Goal: Obtain resource: Obtain resource

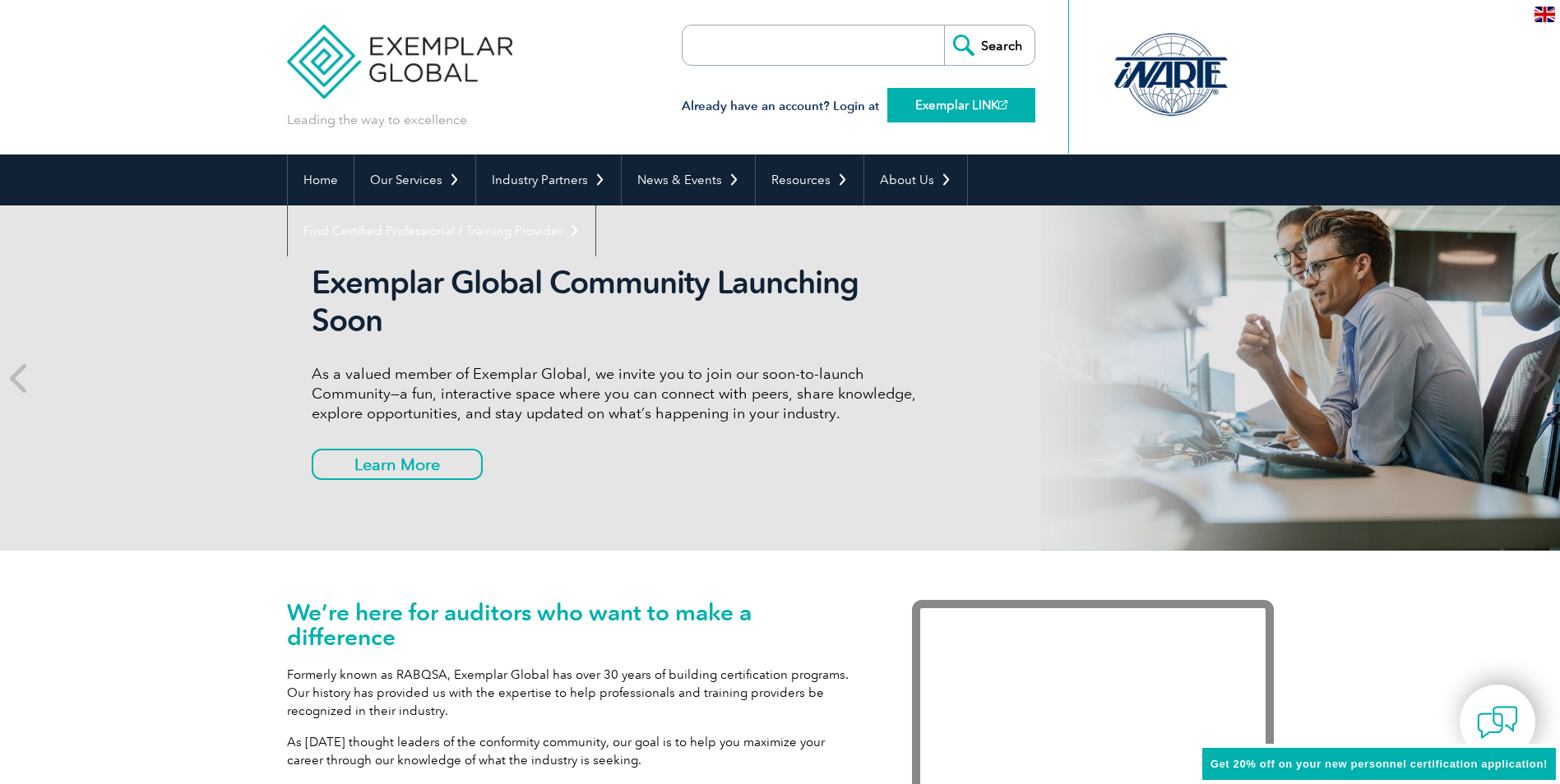
click at [939, 111] on link "Exemplar LINK" at bounding box center [961, 105] width 148 height 34
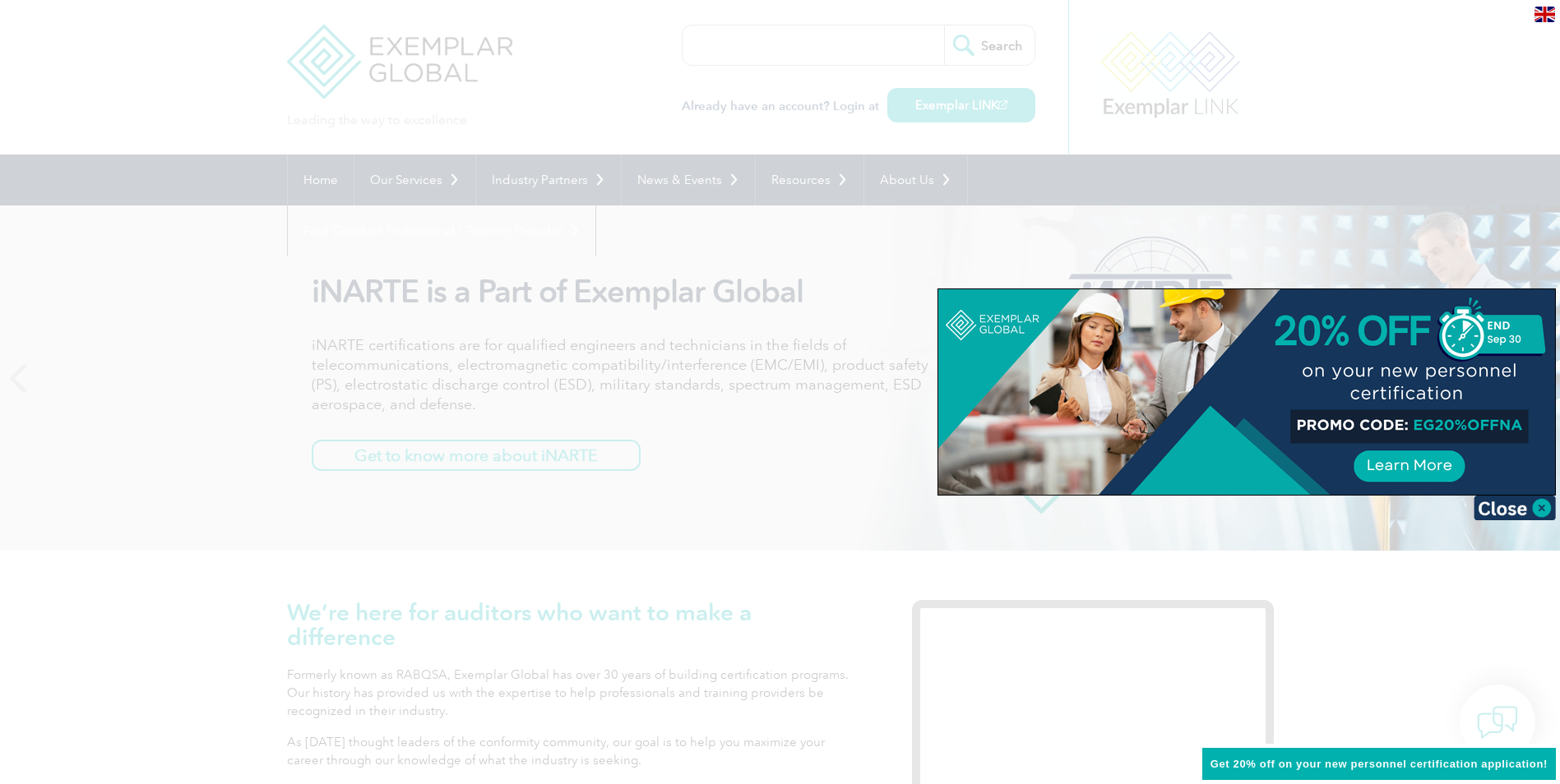
click at [695, 273] on div at bounding box center [780, 392] width 1560 height 784
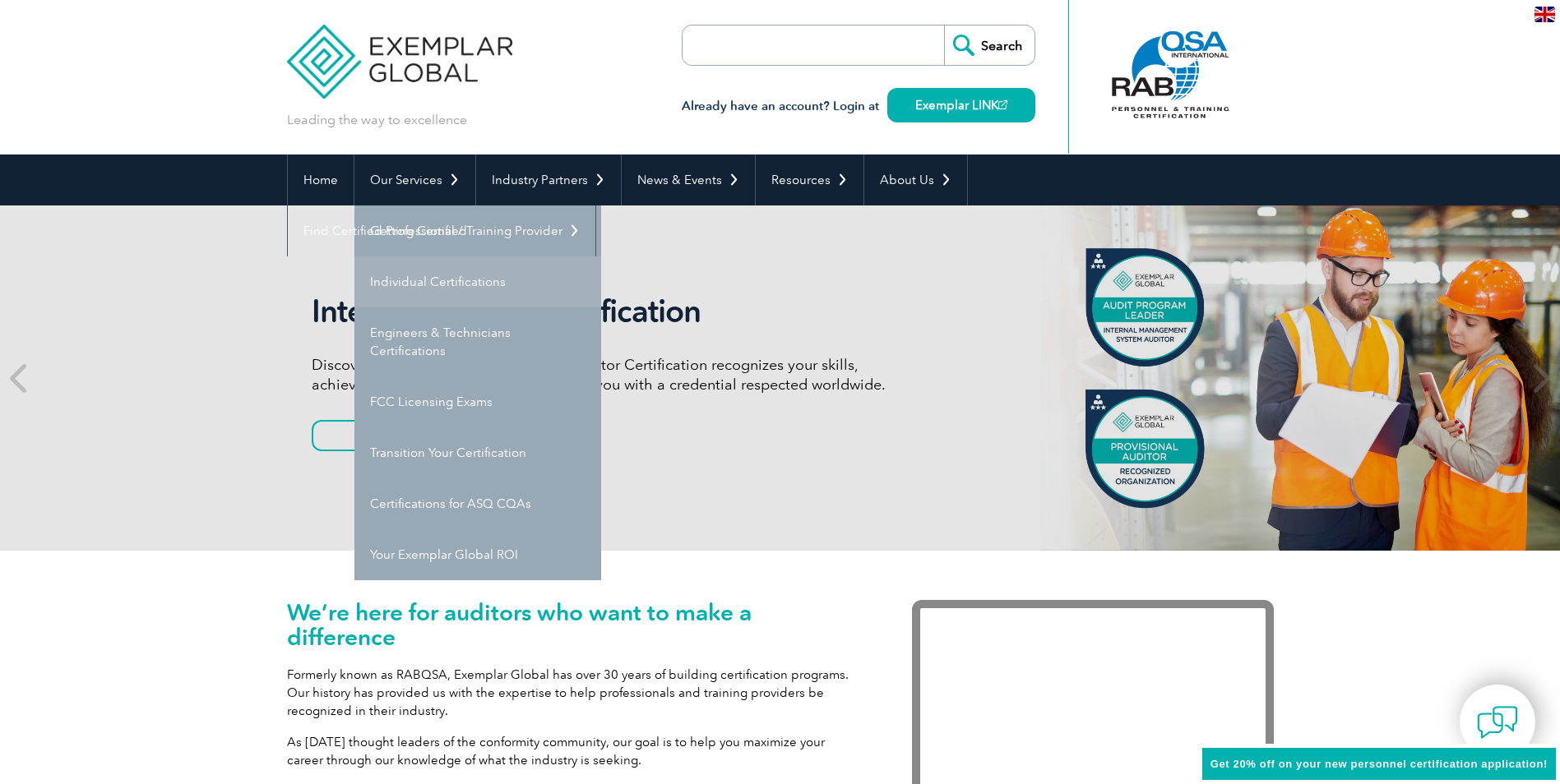
click at [411, 291] on link "Individual Certifications" at bounding box center [478, 281] width 246 height 51
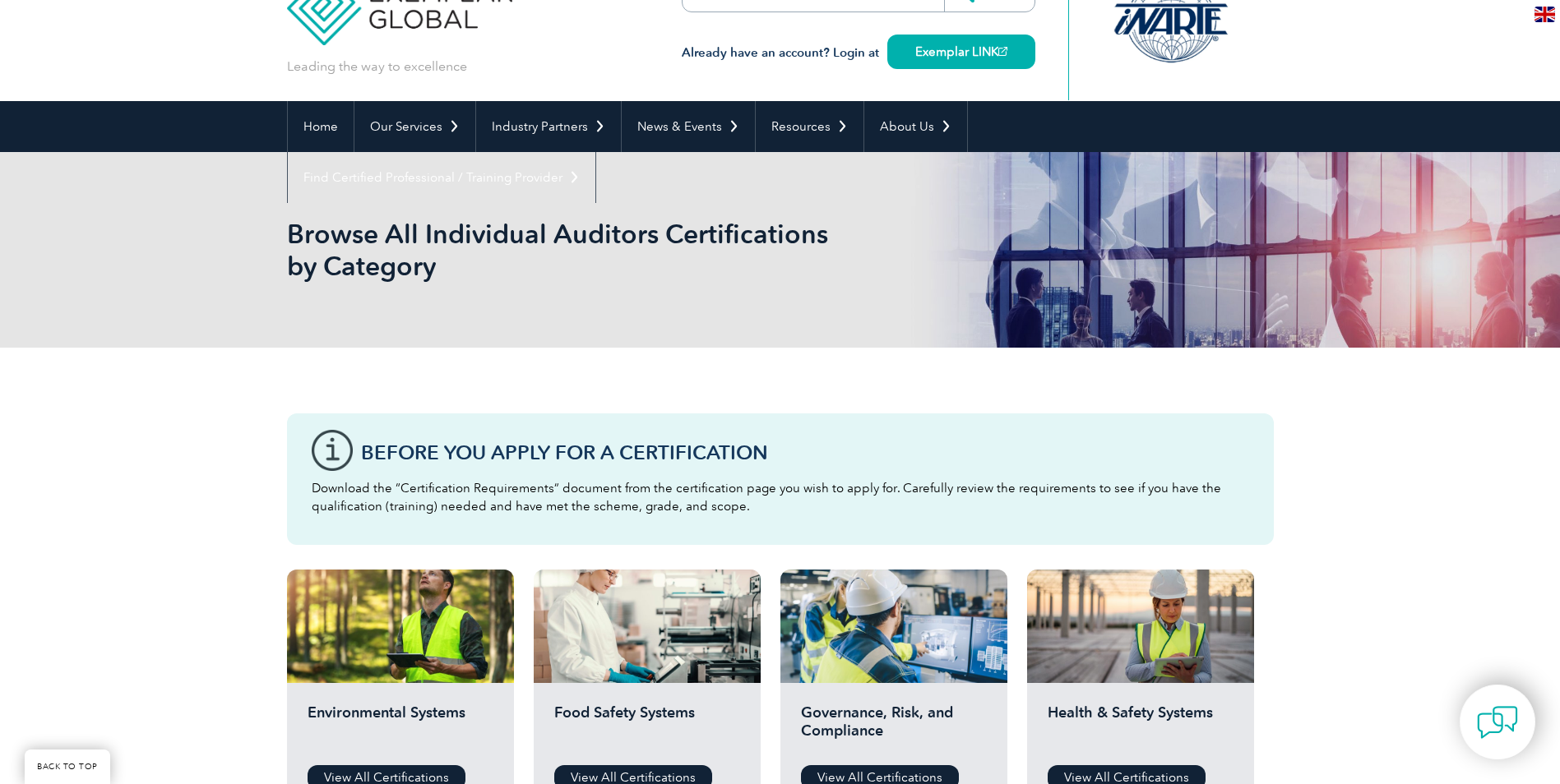
scroll to position [246, 0]
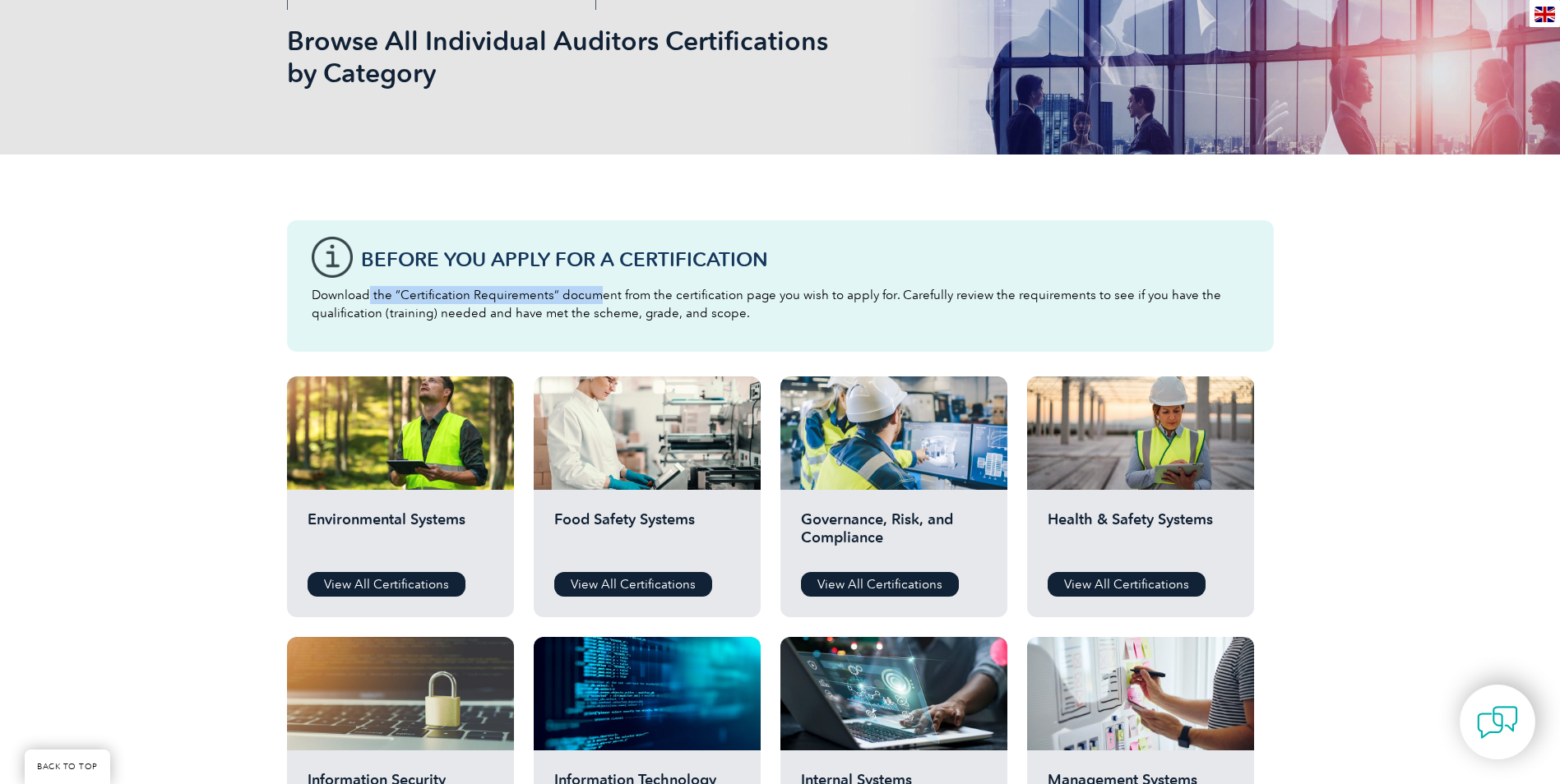
drag, startPoint x: 366, startPoint y: 294, endPoint x: 599, endPoint y: 291, distance: 233.0
click at [599, 291] on p "Download the “Certification Requirements” document from the certification page …" at bounding box center [780, 304] width 938 height 36
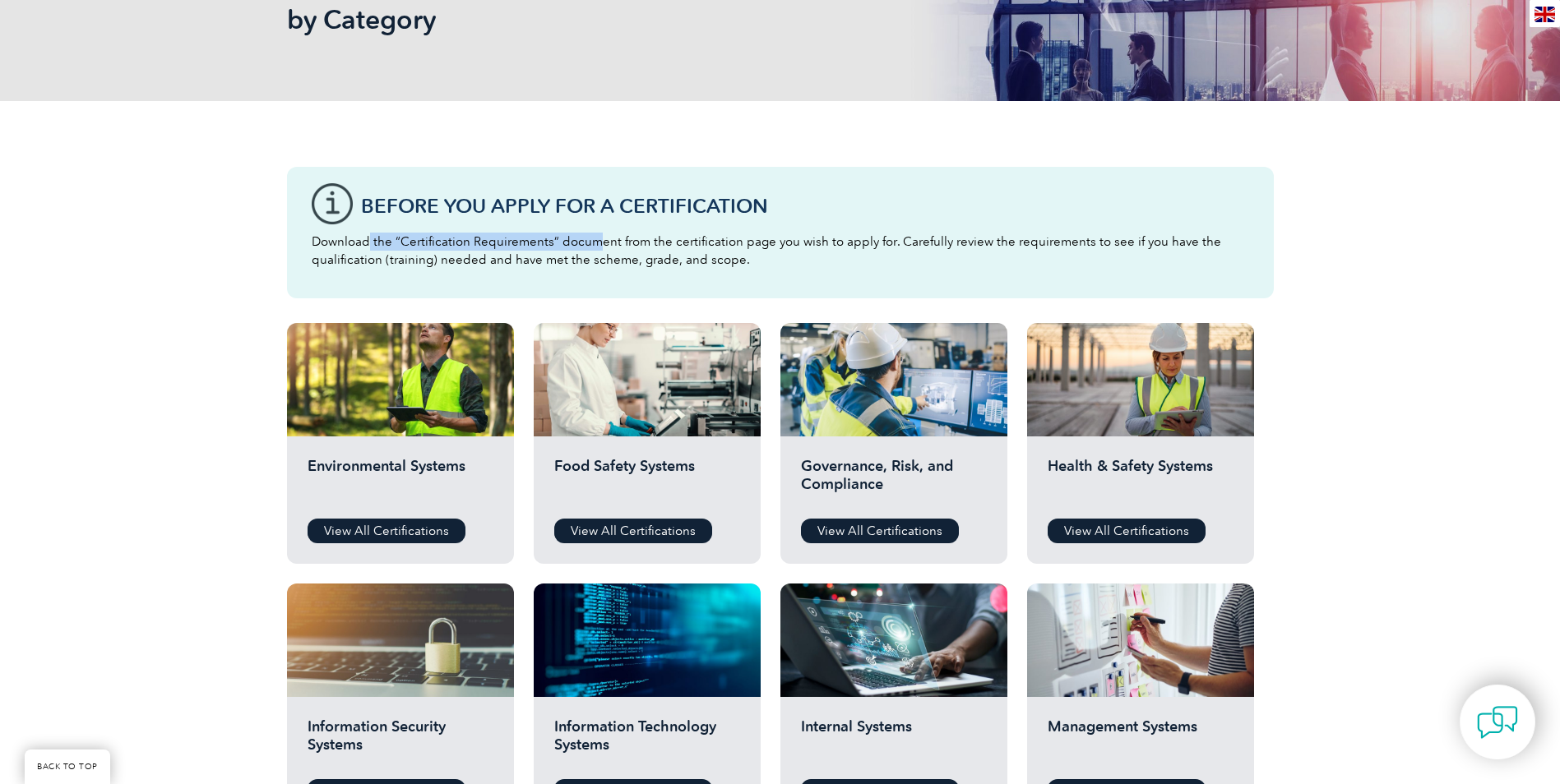
scroll to position [329, 0]
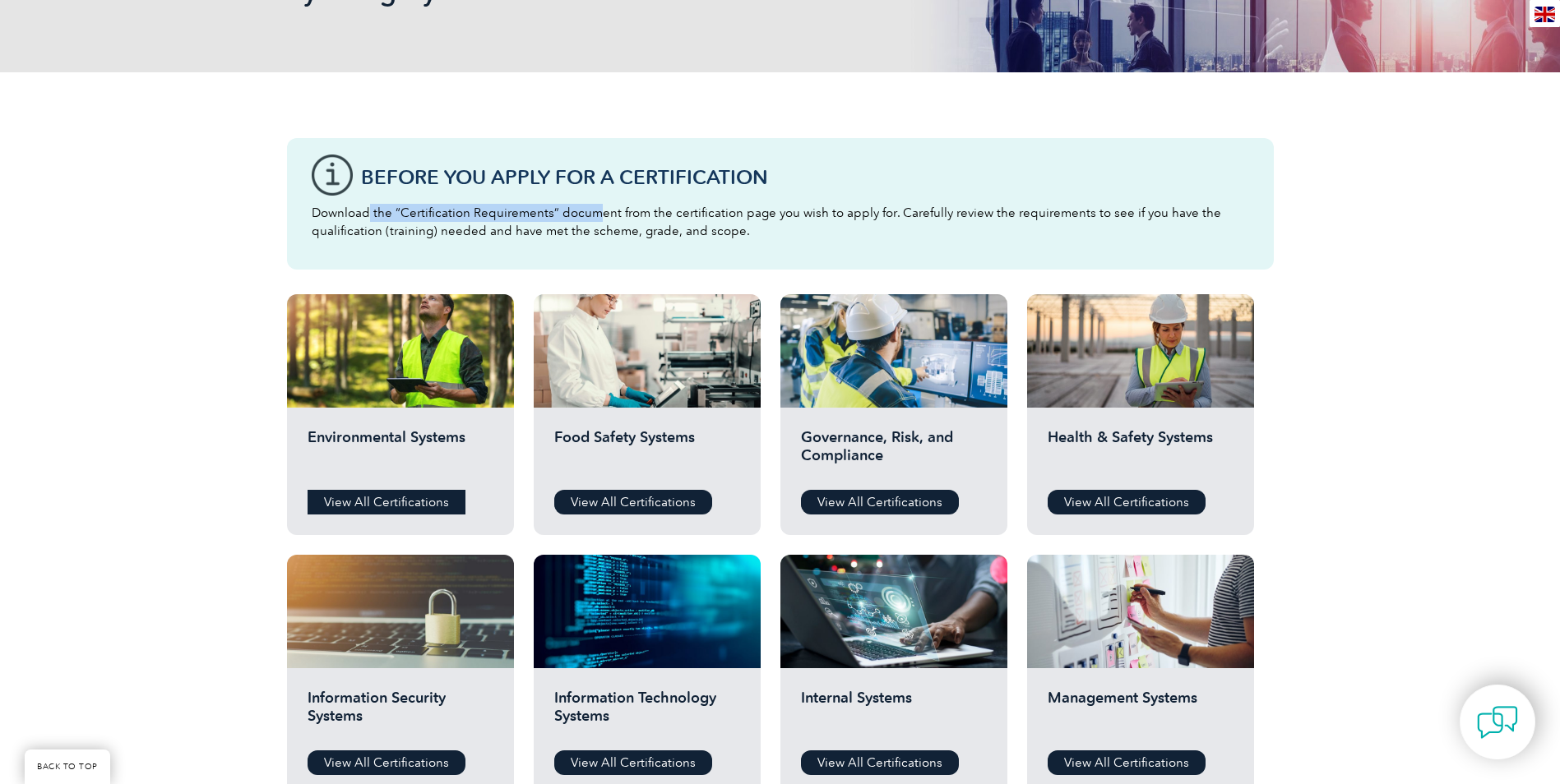
click at [349, 508] on link "View All Certifications" at bounding box center [386, 502] width 158 height 24
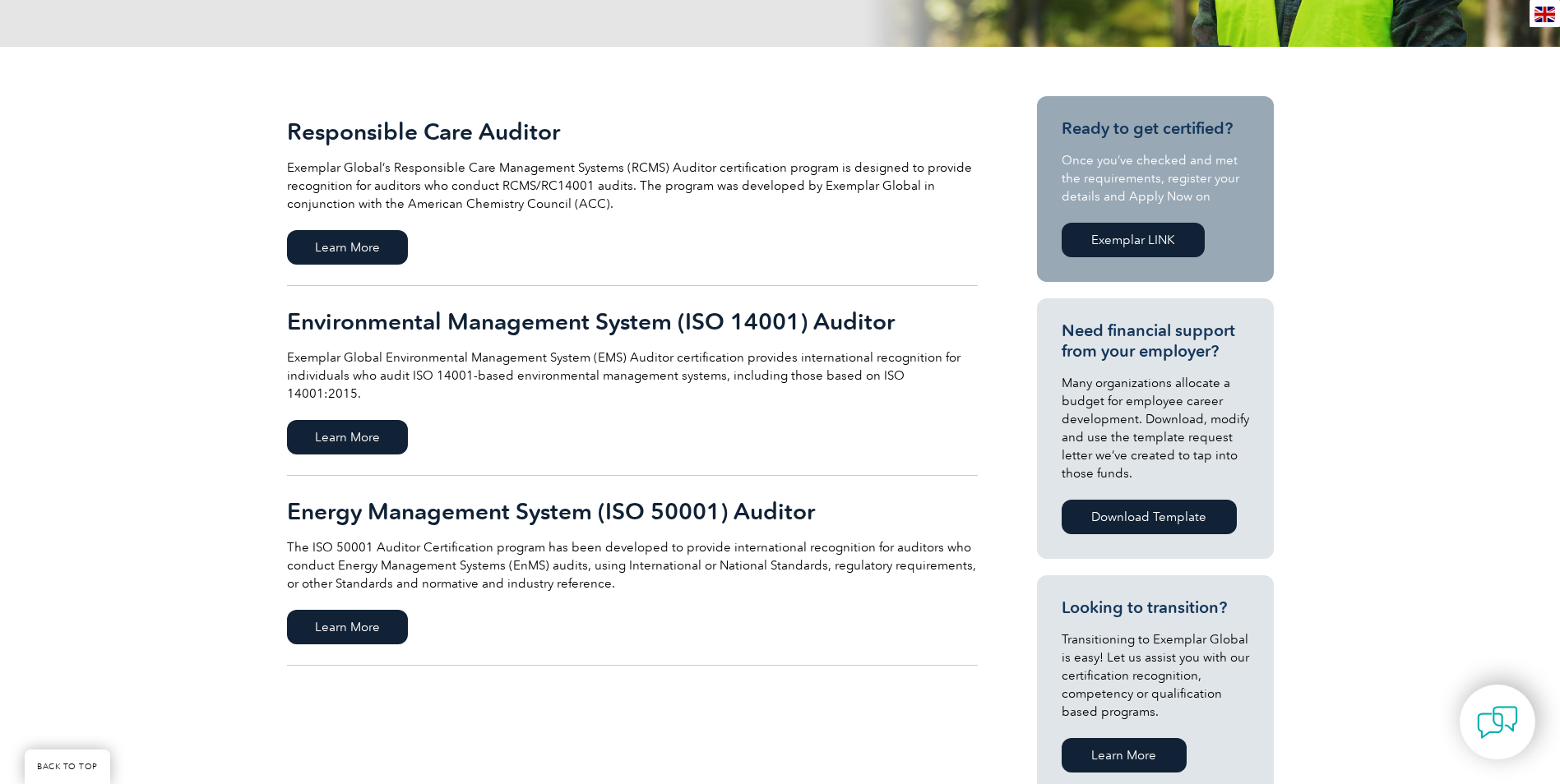
scroll to position [329, 0]
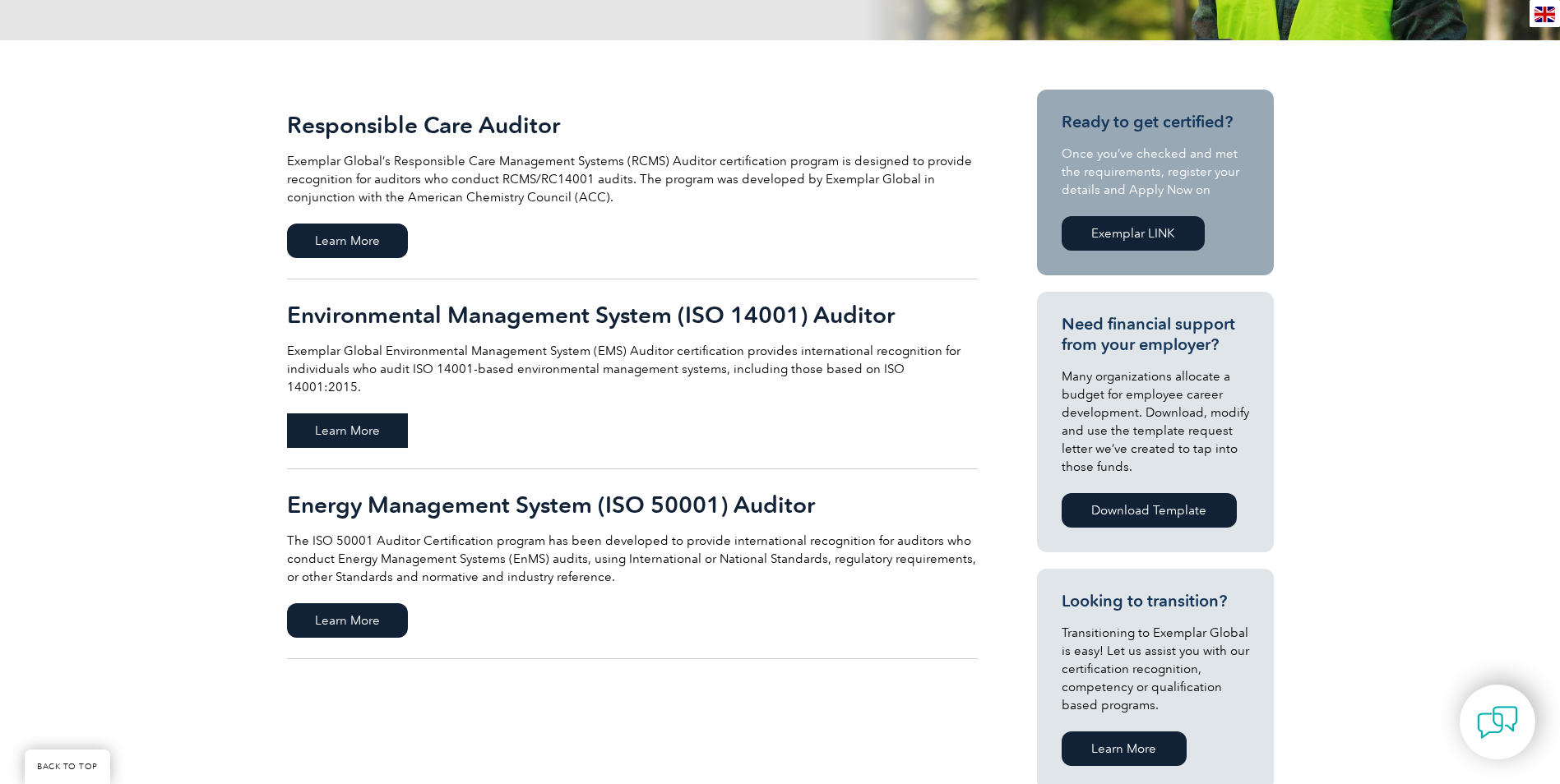
click at [401, 416] on span "Learn More" at bounding box center [348, 431] width 121 height 34
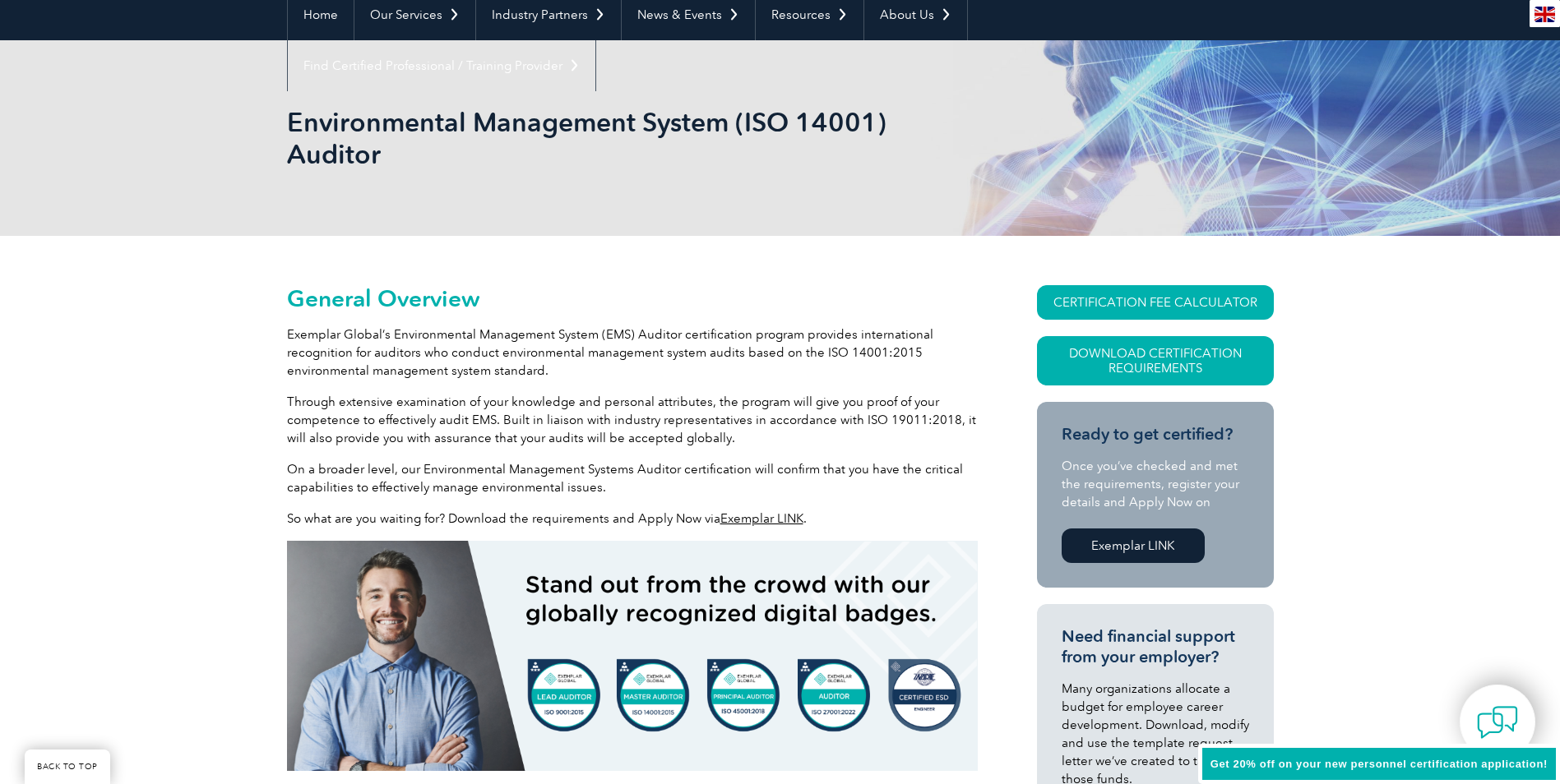
scroll to position [329, 0]
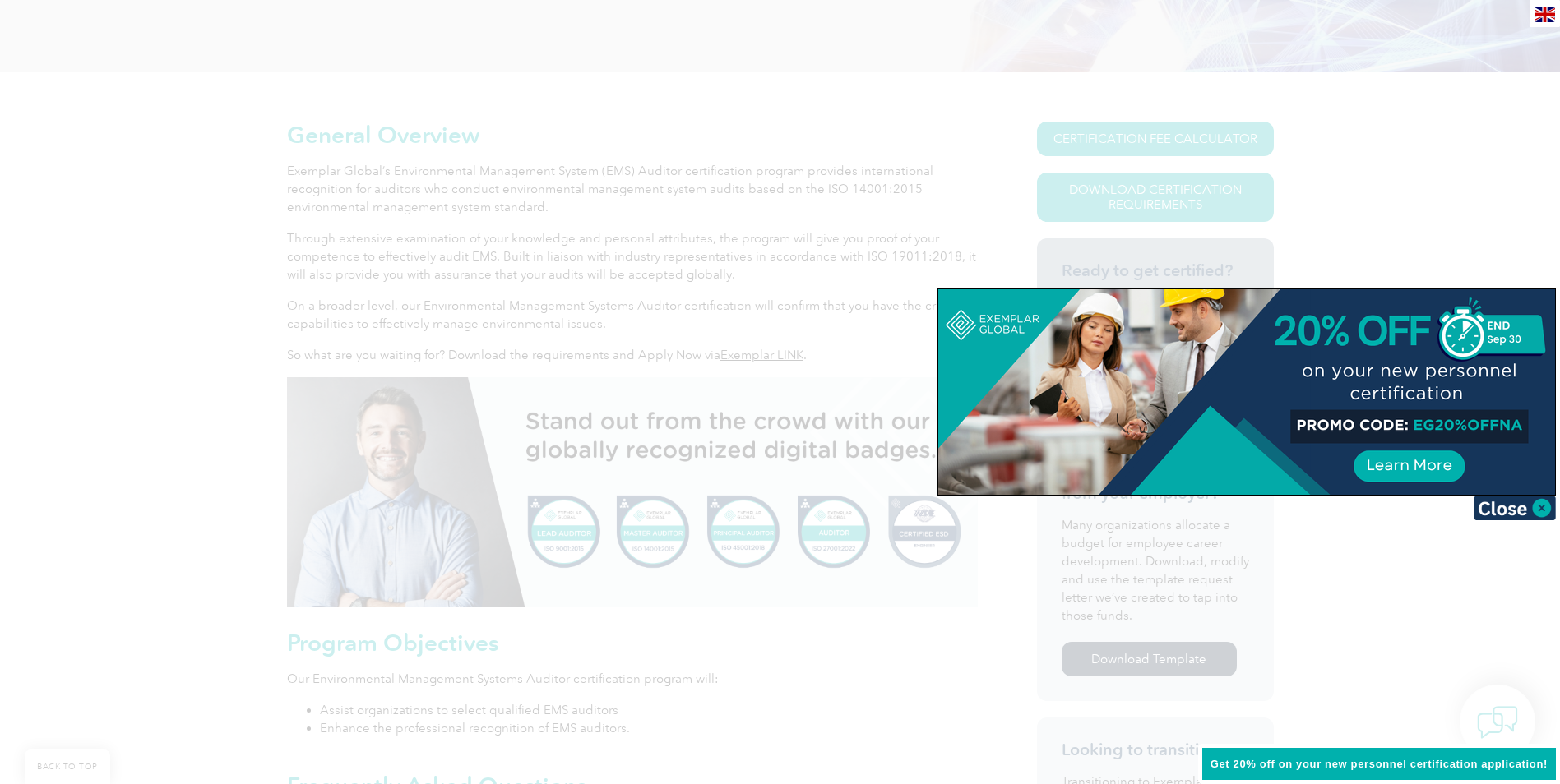
click at [1511, 226] on div at bounding box center [780, 392] width 1560 height 784
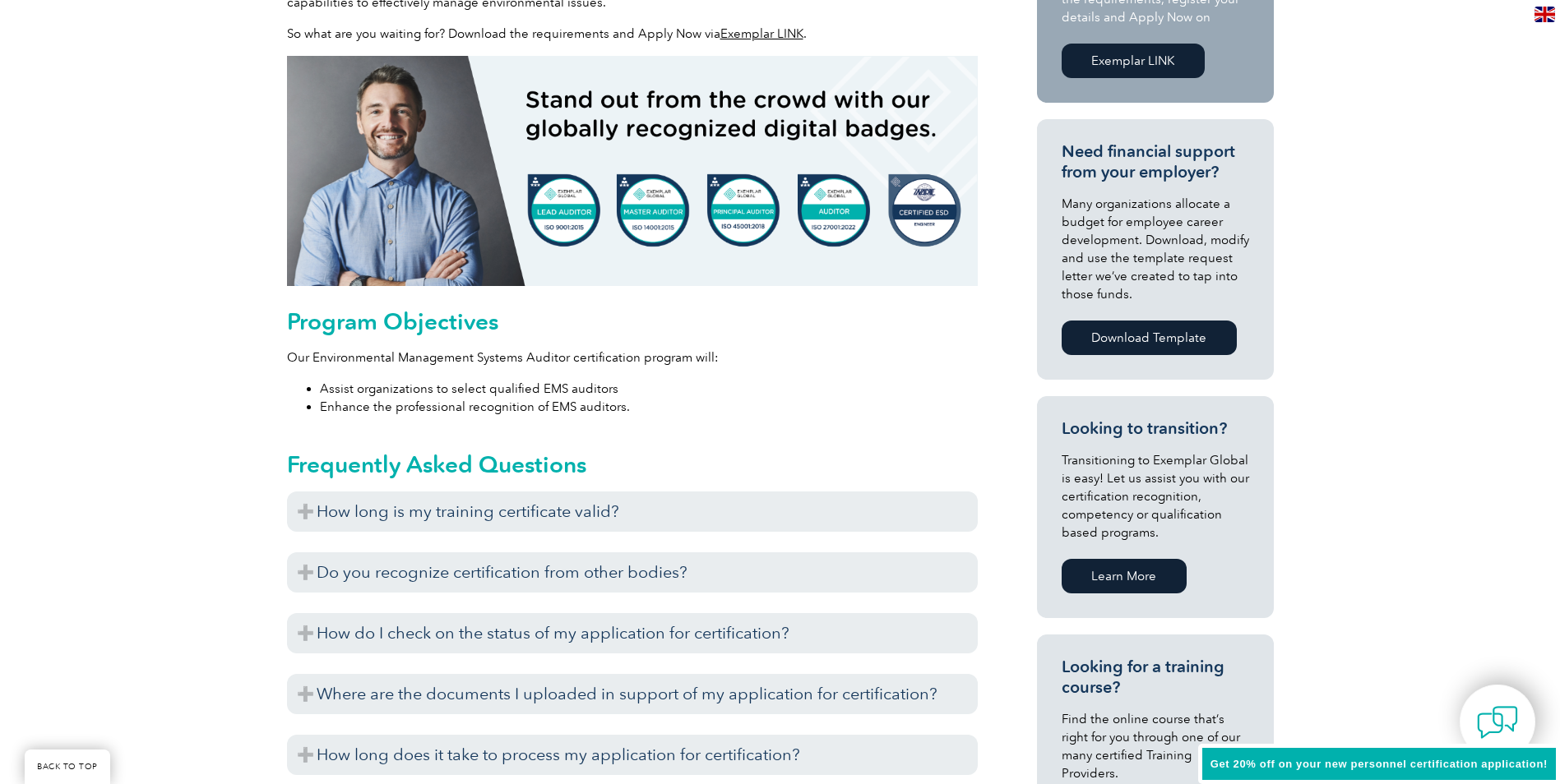
scroll to position [658, 0]
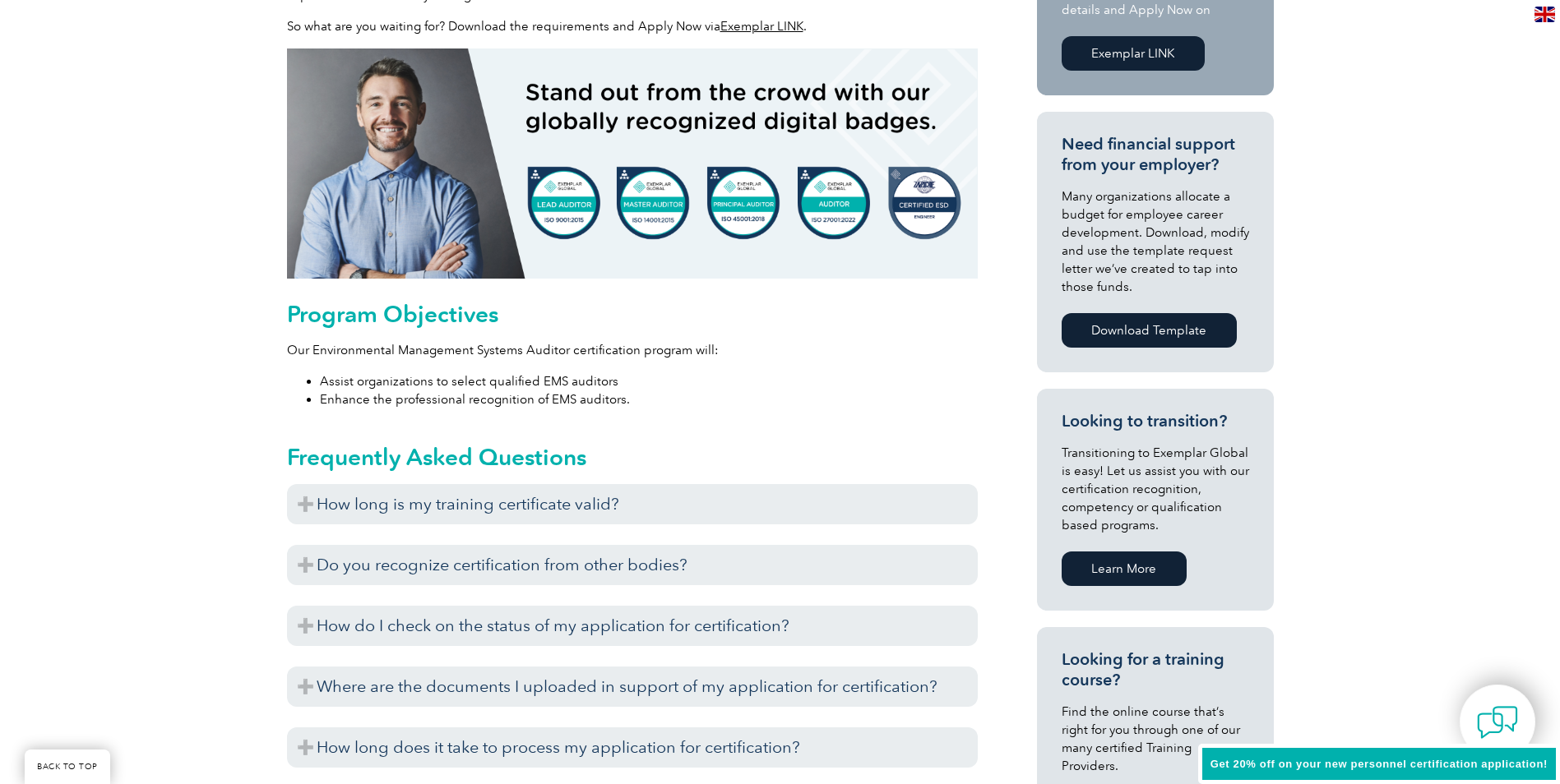
click at [1413, 756] on div "Get 20% off on your new personnel certification application!" at bounding box center [1379, 764] width 362 height 41
click at [1492, 706] on img at bounding box center [1497, 722] width 49 height 49
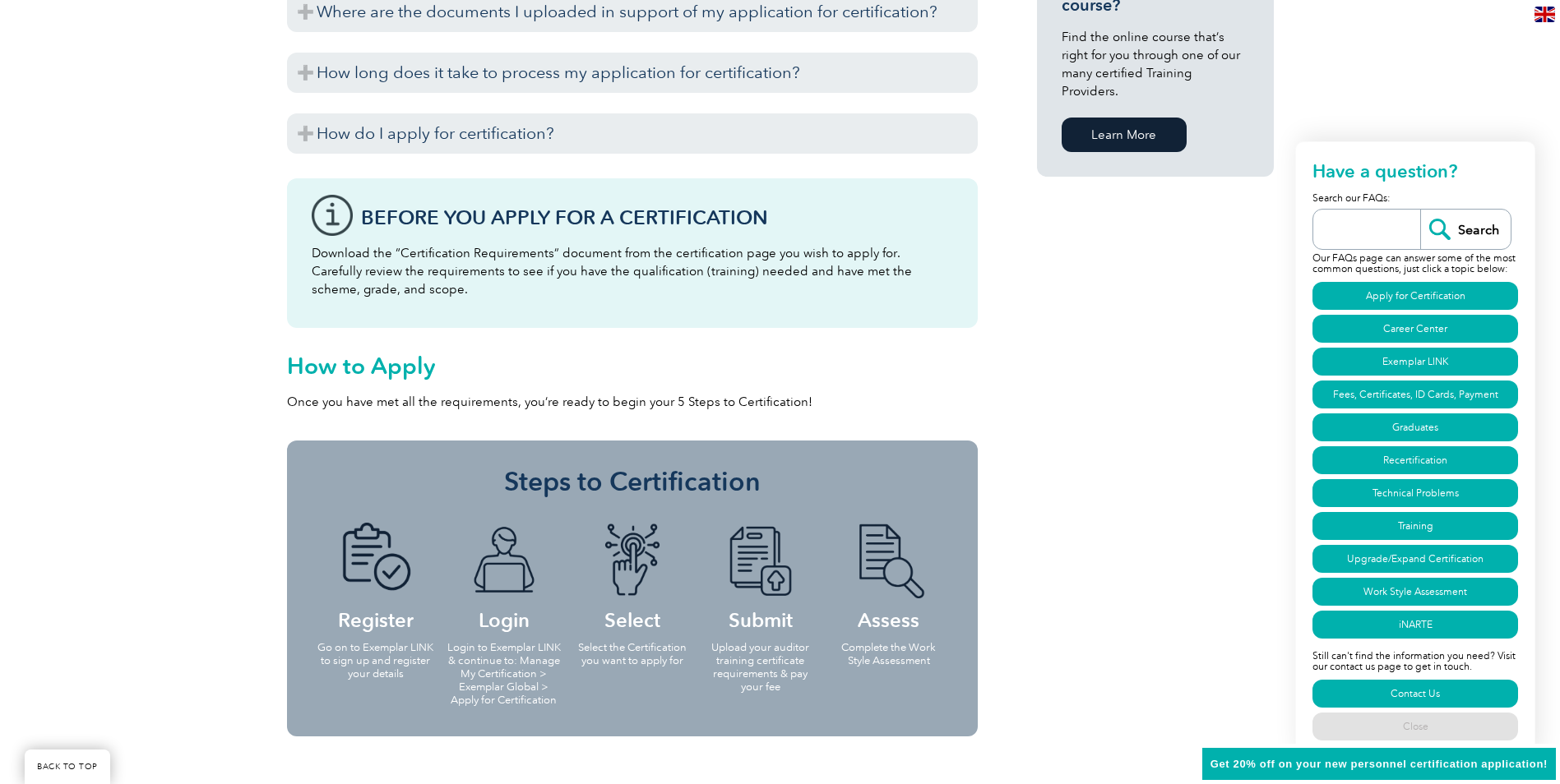
scroll to position [1398, 0]
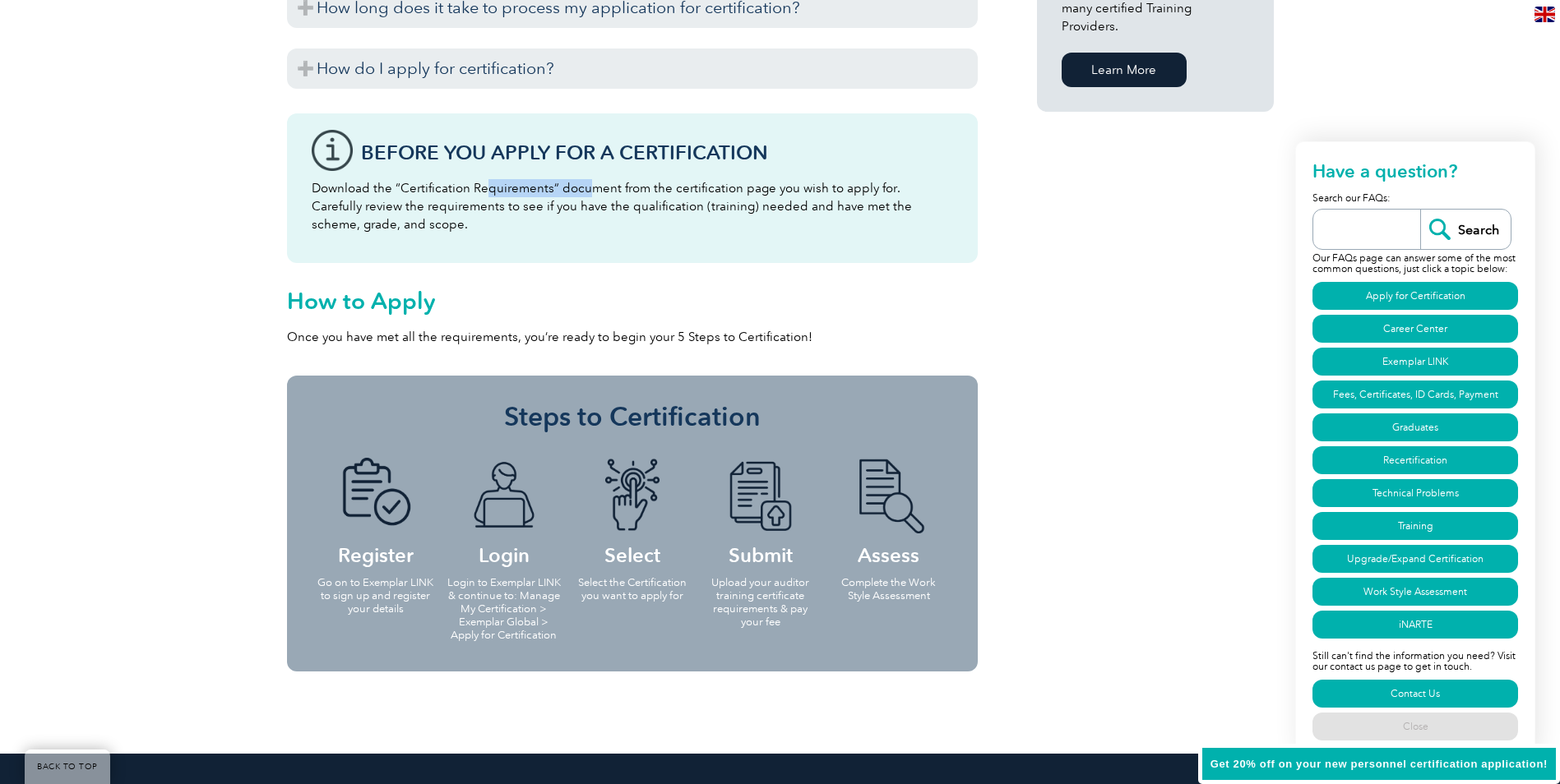
drag, startPoint x: 485, startPoint y: 191, endPoint x: 587, endPoint y: 193, distance: 102.0
click at [587, 193] on p "Download the “Certification Requirements” document from the certification page …" at bounding box center [633, 206] width 642 height 54
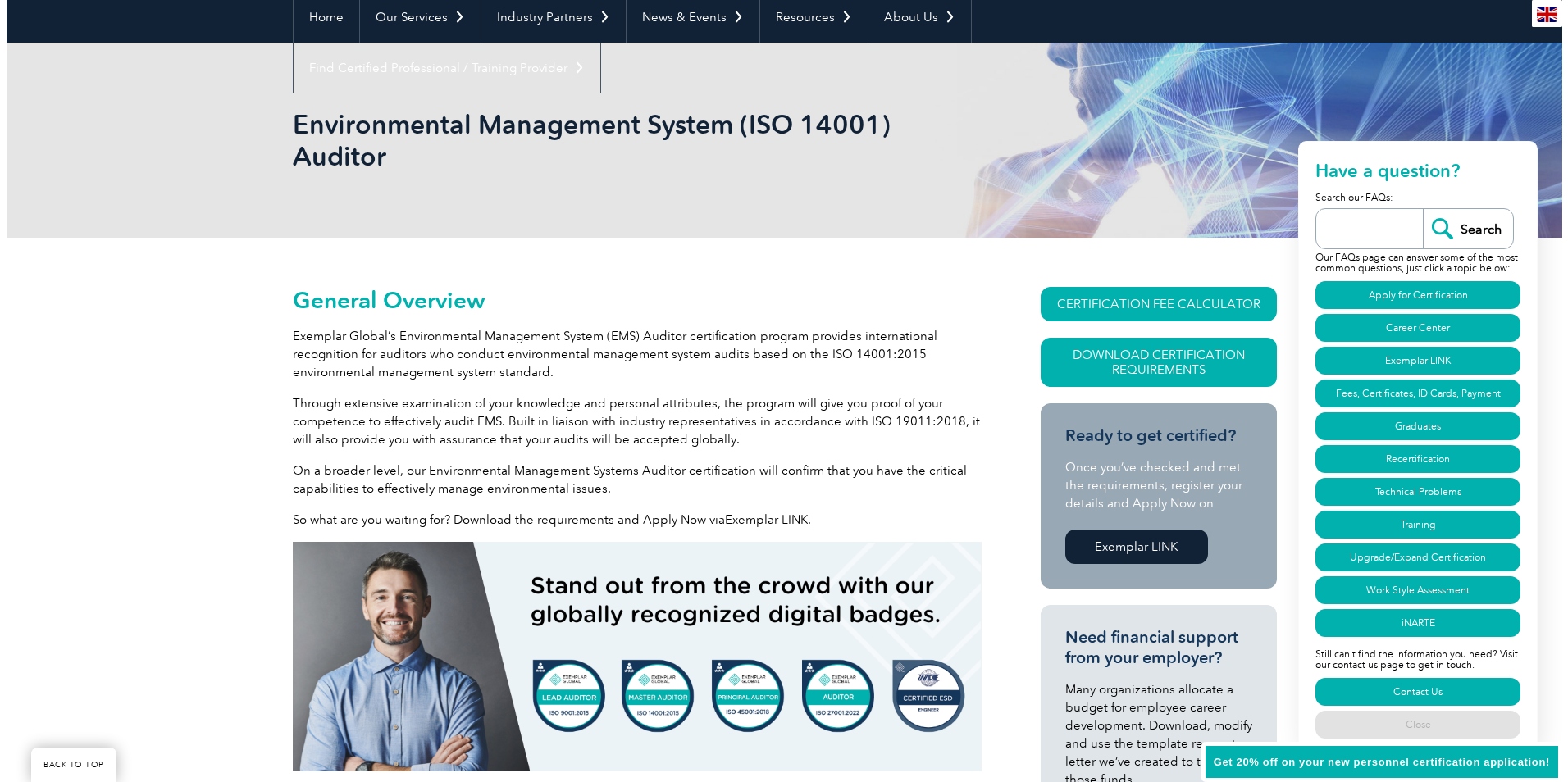
scroll to position [164, 0]
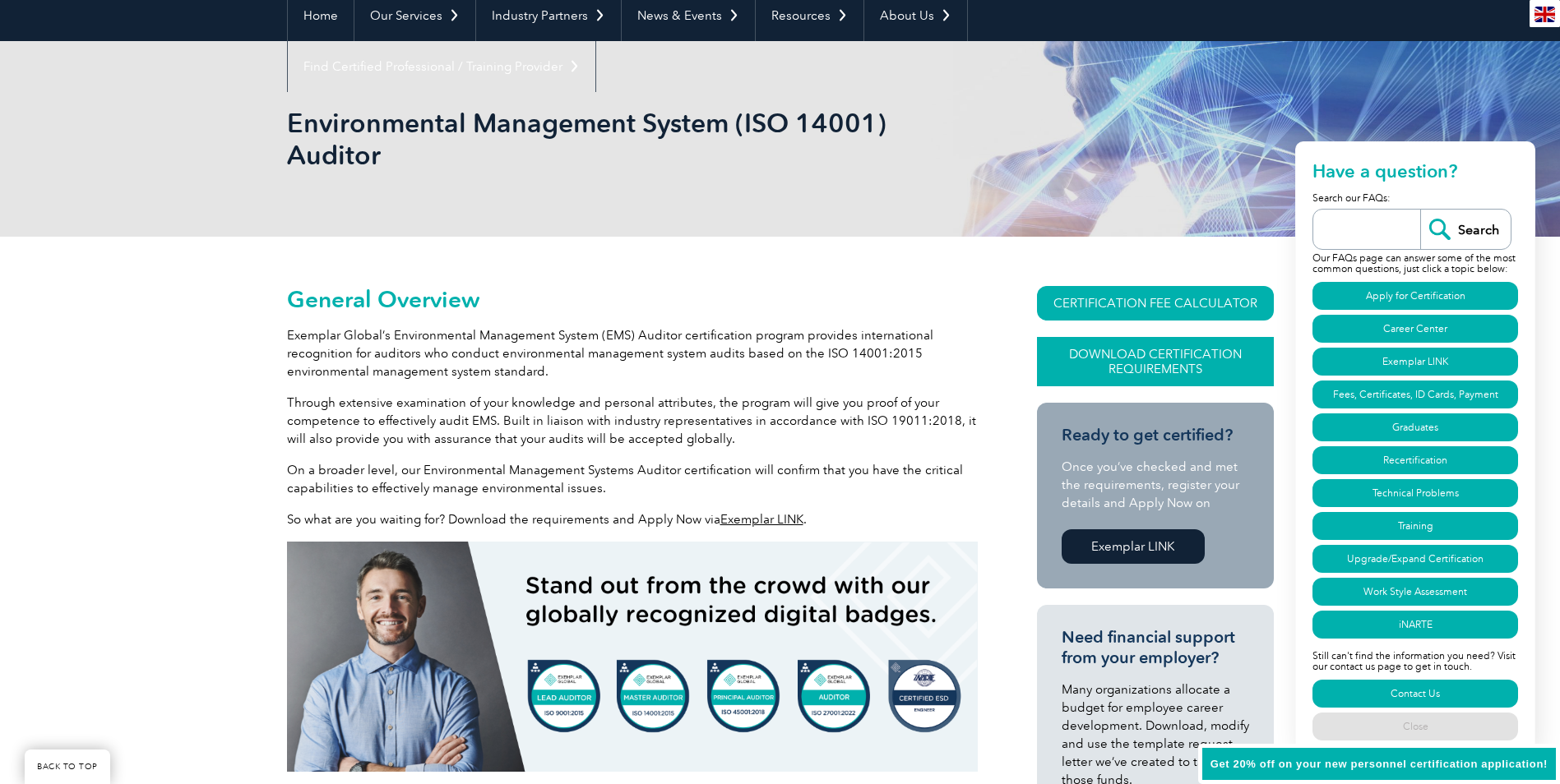
click at [1167, 354] on link "Download Certification Requirements" at bounding box center [1155, 361] width 237 height 49
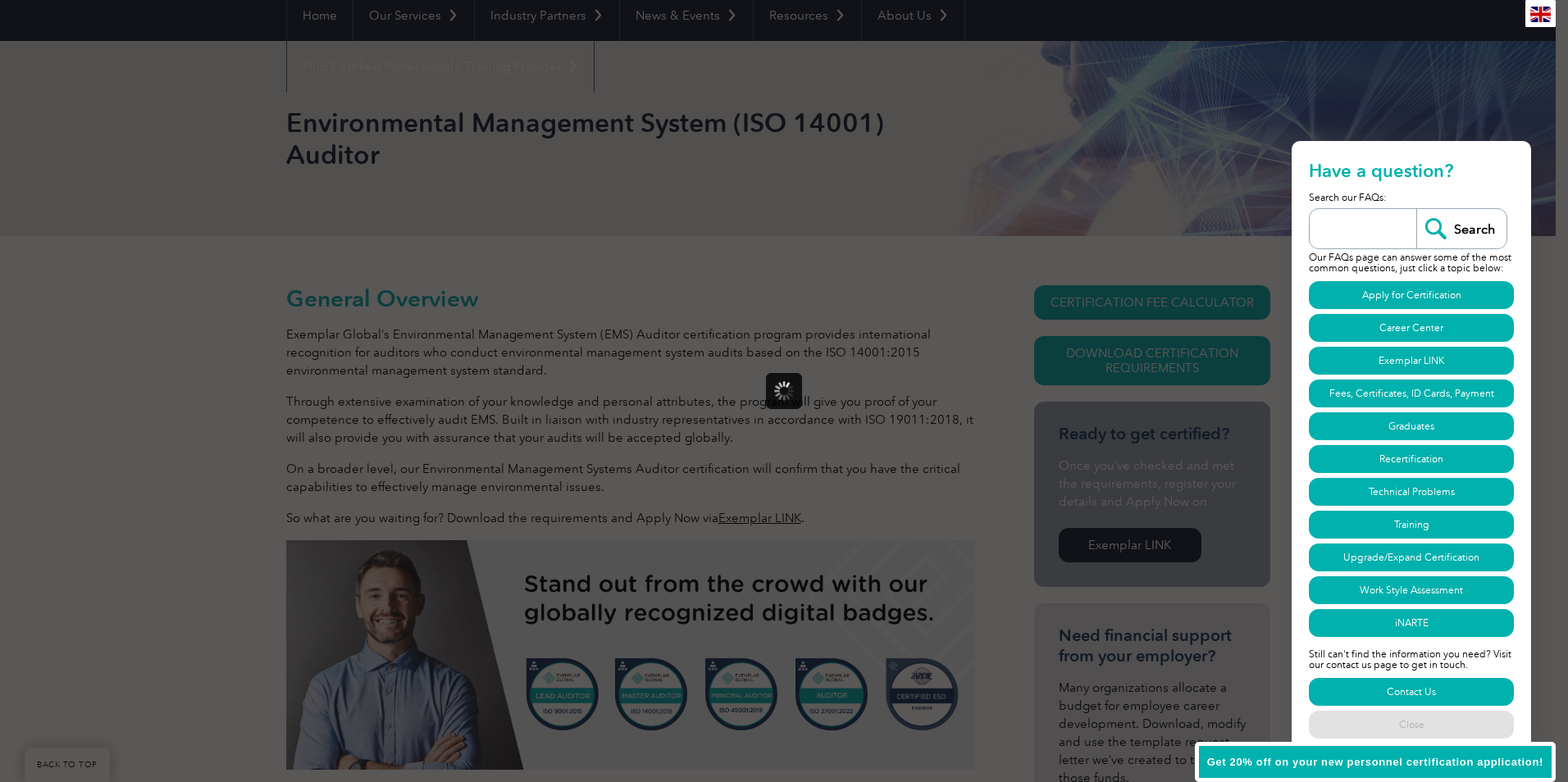
scroll to position [0, 0]
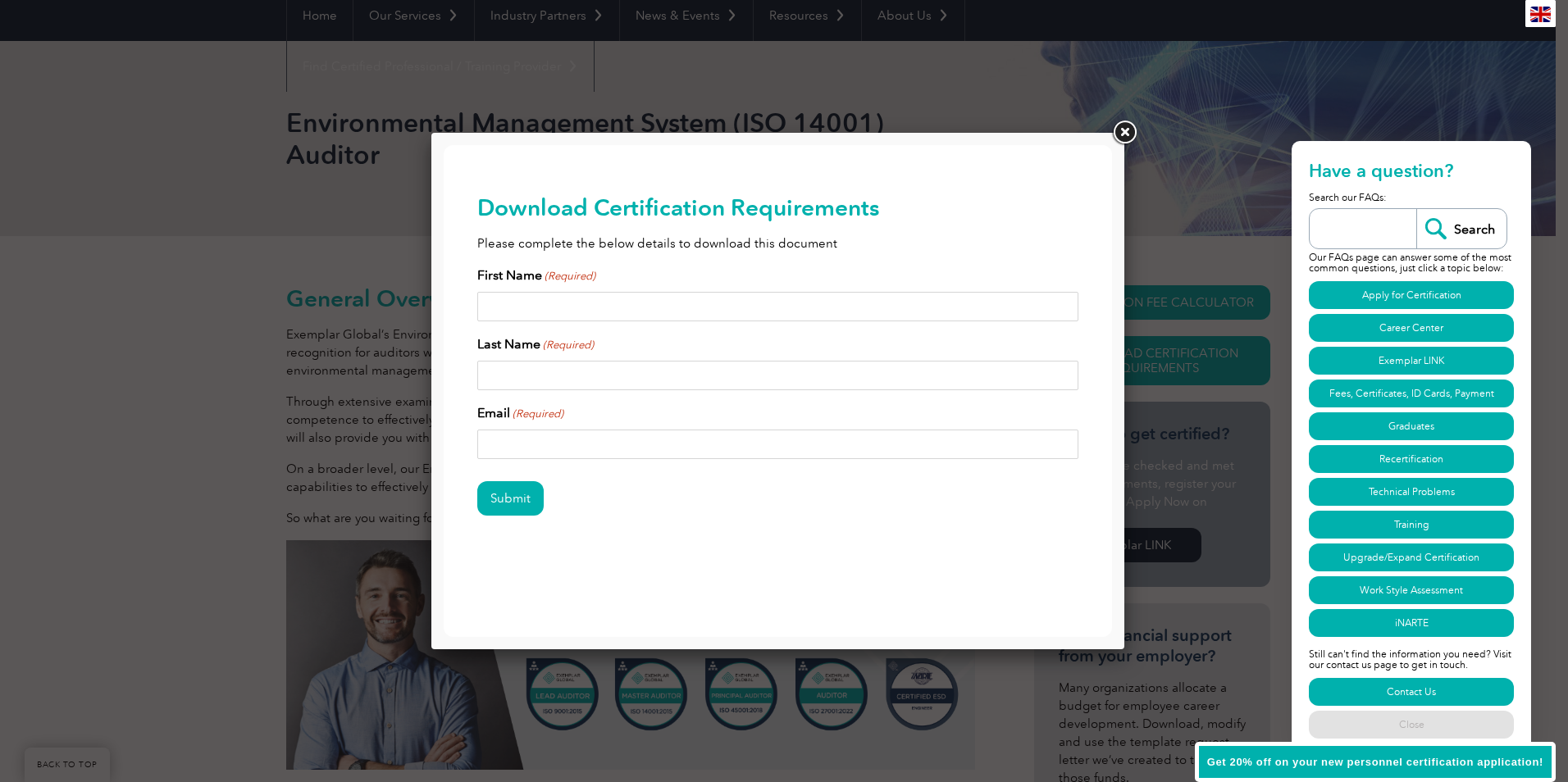
click at [677, 303] on input "First Name (Required)" at bounding box center [778, 306] width 601 height 29
type input "Kate"
type input "MICHELMORE"
type input "kate.michelmore@aecom.com"
click at [525, 493] on input "Submit" at bounding box center [510, 498] width 67 height 34
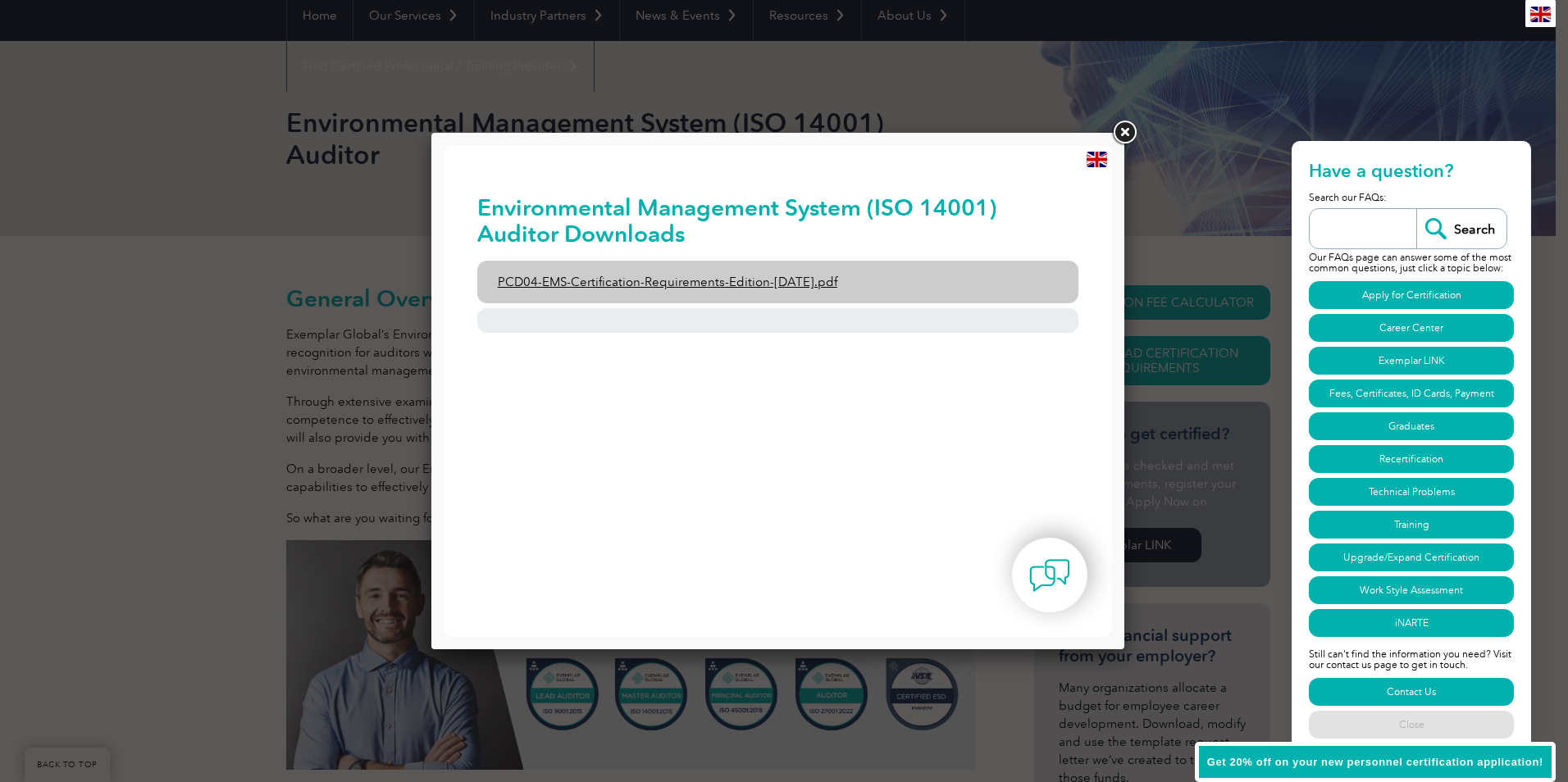
click at [602, 278] on link "PCD04-EMS-Certification-Requirements-Edition-2-April-2022.pdf" at bounding box center [778, 282] width 601 height 43
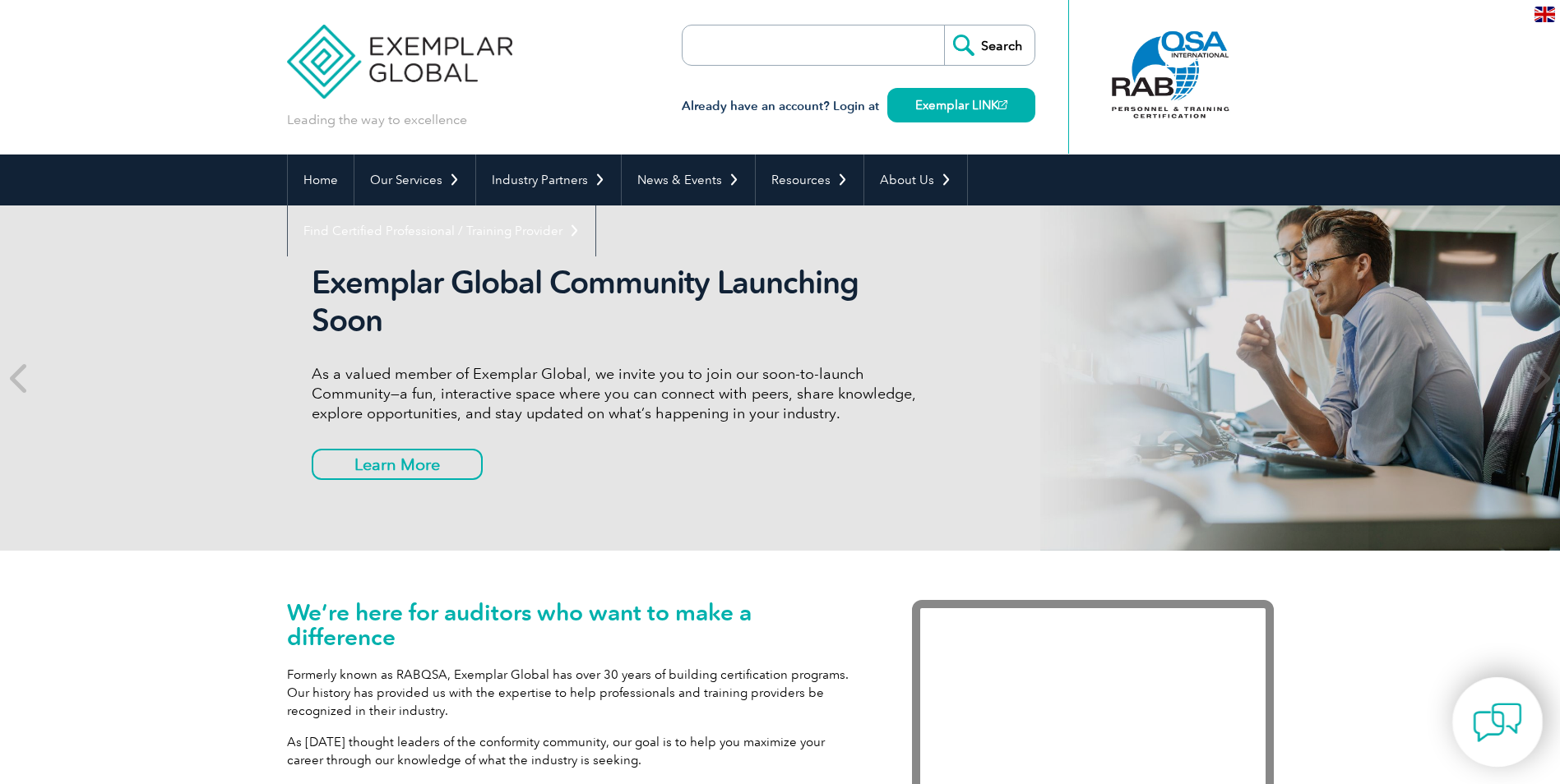
click at [1504, 729] on img at bounding box center [1497, 722] width 49 height 49
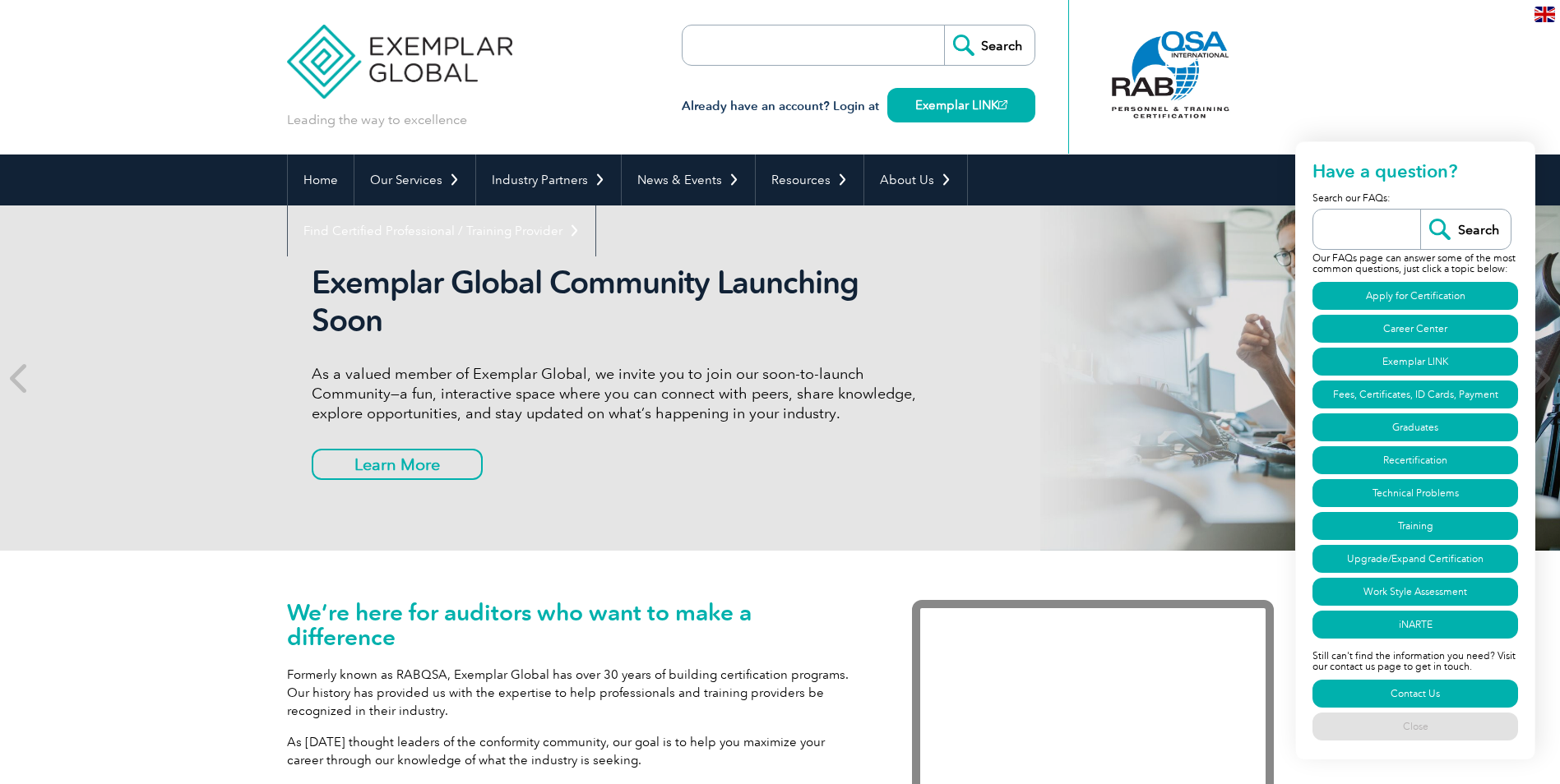
click at [1140, 505] on div "Exemplar Global Community Launching Soon As a valued member of Exemplar Global,…" at bounding box center [781, 378] width 987 height 345
